Goal: Task Accomplishment & Management: Manage account settings

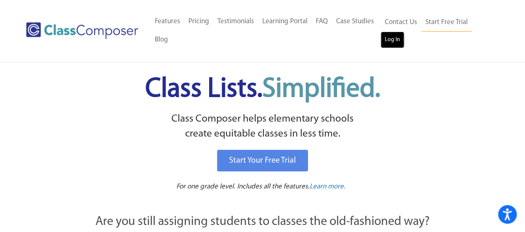
click at [397, 36] on link "Log In" at bounding box center [392, 40] width 24 height 17
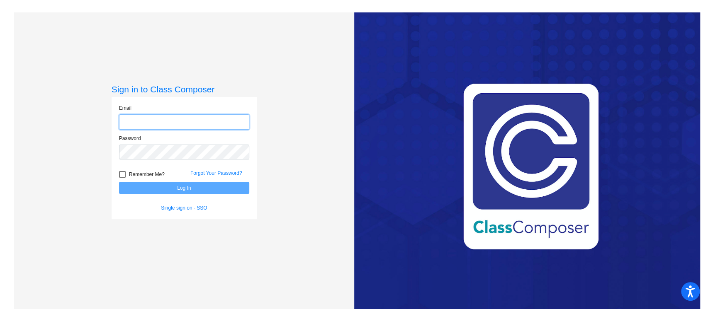
type input "[EMAIL_ADDRESS][DOMAIN_NAME]"
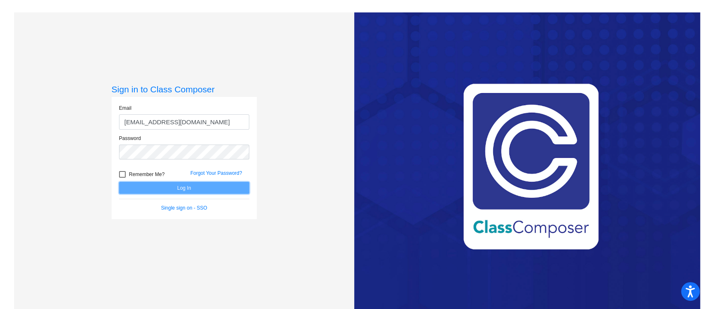
click at [191, 189] on button "Log In" at bounding box center [184, 188] width 130 height 12
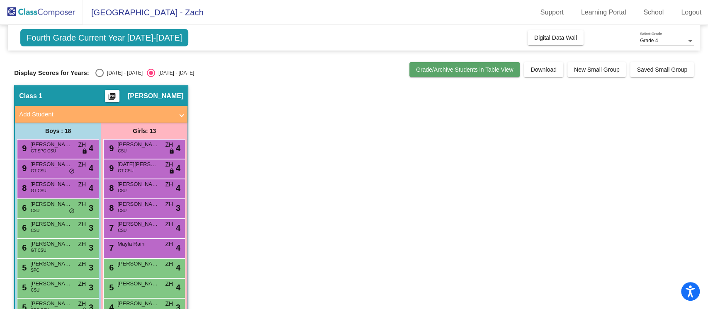
click at [461, 71] on span "Grade/Archive Students in Table View" at bounding box center [464, 69] width 97 height 7
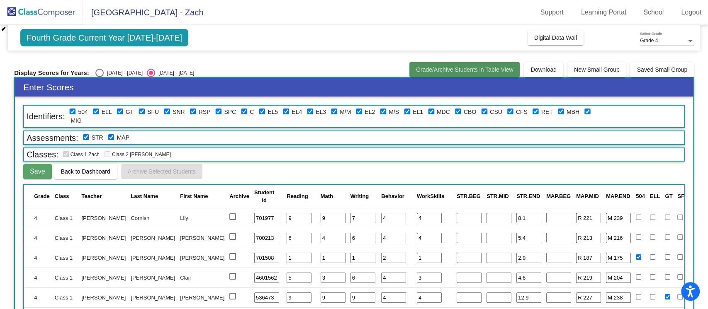
click at [482, 68] on span "Grade/Archive Students in Table View" at bounding box center [464, 69] width 97 height 7
click at [687, 41] on div at bounding box center [689, 41] width 7 height 6
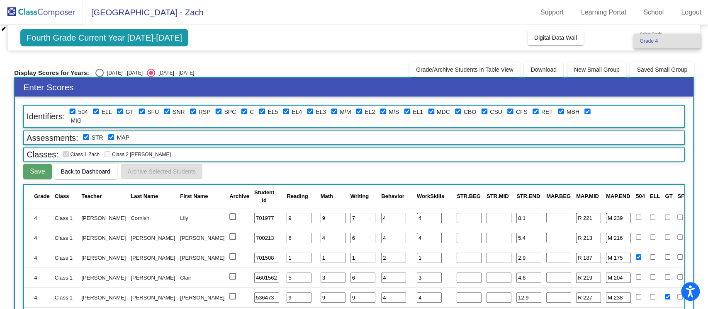
click at [687, 41] on span "Grade 4" at bounding box center [667, 41] width 54 height 15
click at [687, 41] on div at bounding box center [689, 41] width 7 height 6
click at [687, 41] on span "Grade 4" at bounding box center [667, 41] width 54 height 15
click at [81, 169] on span "Back to Dashboard" at bounding box center [85, 171] width 49 height 7
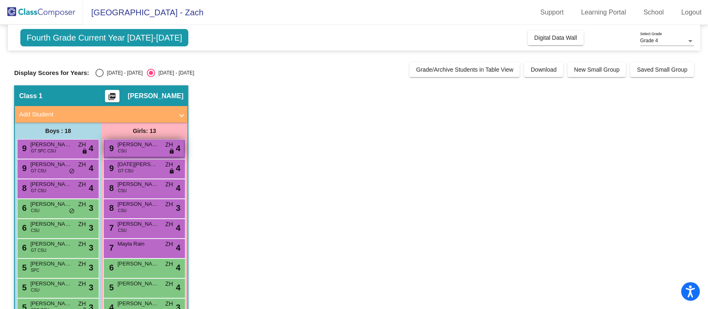
click at [122, 151] on span "CSU" at bounding box center [122, 151] width 9 height 6
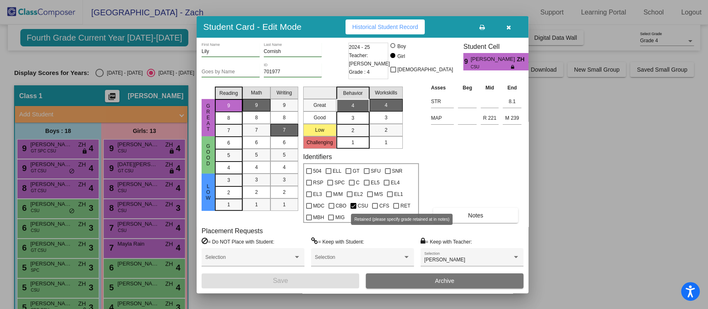
click at [396, 206] on div at bounding box center [396, 206] width 6 height 6
click at [396, 209] on input "RET" at bounding box center [396, 209] width 0 height 0
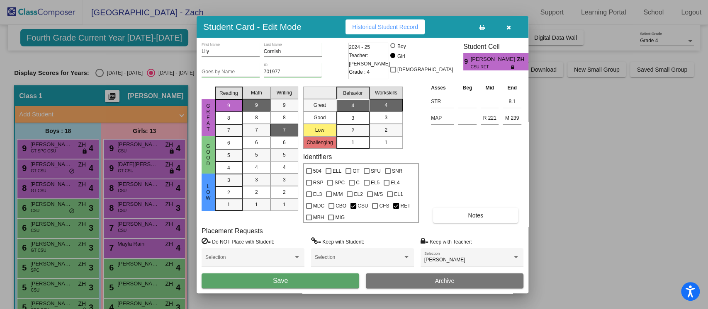
click at [396, 206] on div at bounding box center [396, 206] width 6 height 6
click at [396, 209] on input "RET" at bounding box center [396, 209] width 0 height 0
checkbox input "false"
click at [510, 25] on icon "button" at bounding box center [508, 27] width 5 height 6
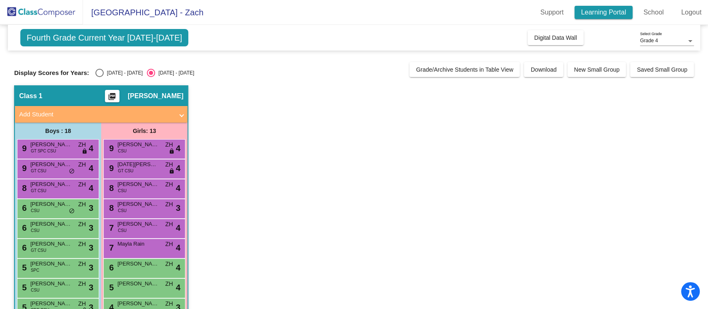
click at [601, 15] on link "Learning Portal" at bounding box center [603, 12] width 58 height 13
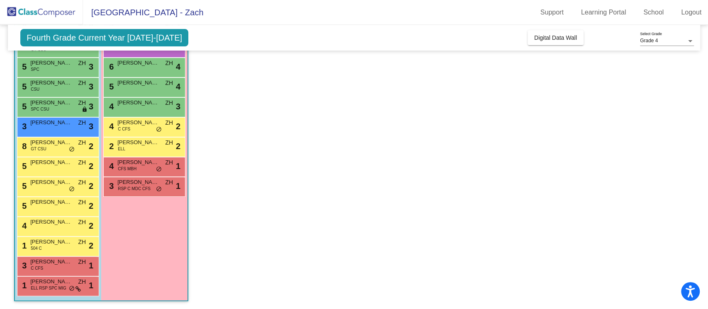
scroll to position [32, 0]
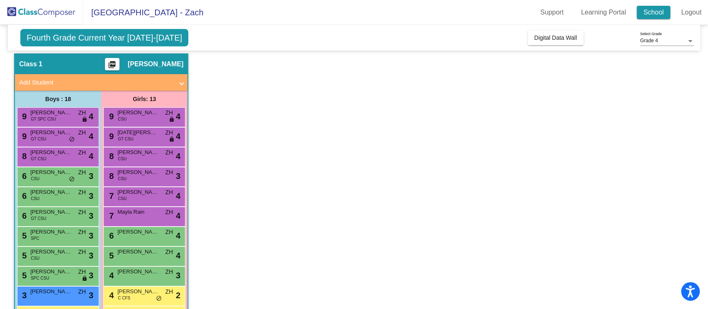
click at [658, 13] on link "School" at bounding box center [654, 12] width 34 height 13
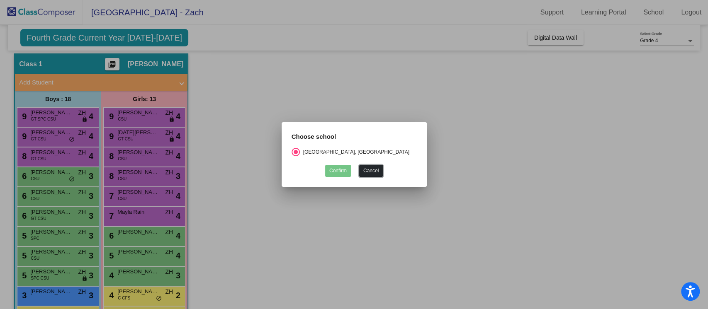
click at [373, 170] on button "Cancel" at bounding box center [371, 171] width 24 height 12
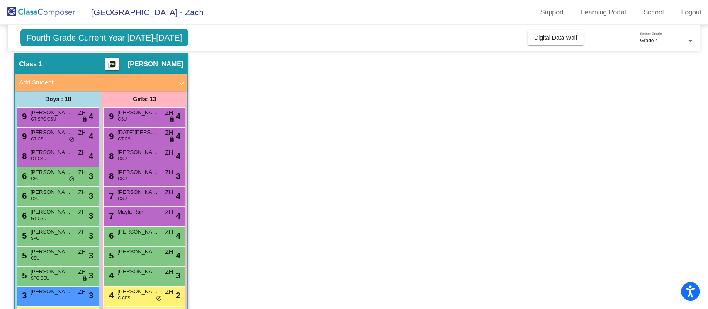
click at [683, 44] on div "Grade 4 Select Grade" at bounding box center [667, 39] width 54 height 14
click at [683, 44] on span "Grade 4" at bounding box center [667, 41] width 54 height 15
click at [693, 10] on link "Logout" at bounding box center [691, 12] width 34 height 13
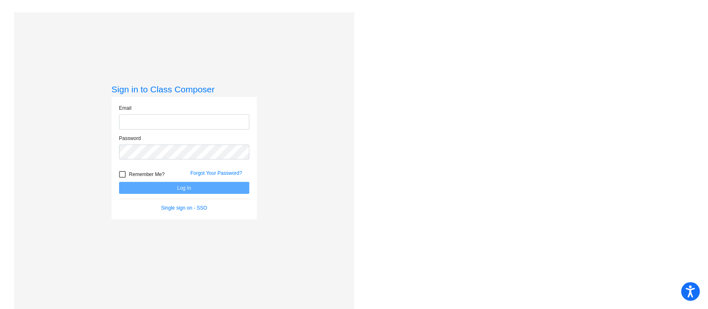
type input "[EMAIL_ADDRESS][DOMAIN_NAME]"
